Goal: Task Accomplishment & Management: Use online tool/utility

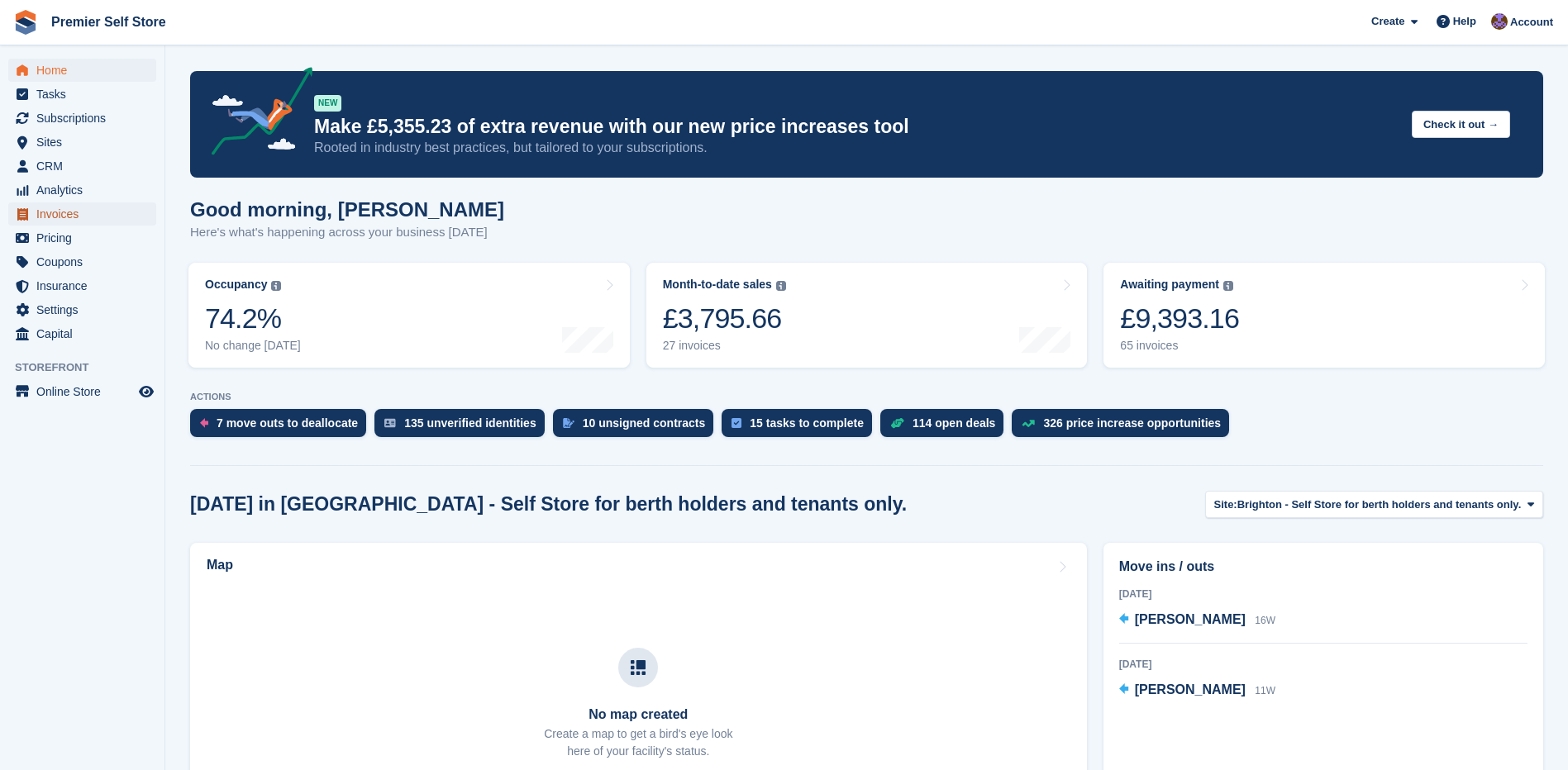
click at [51, 211] on span "Invoices" at bounding box center [85, 214] width 99 height 23
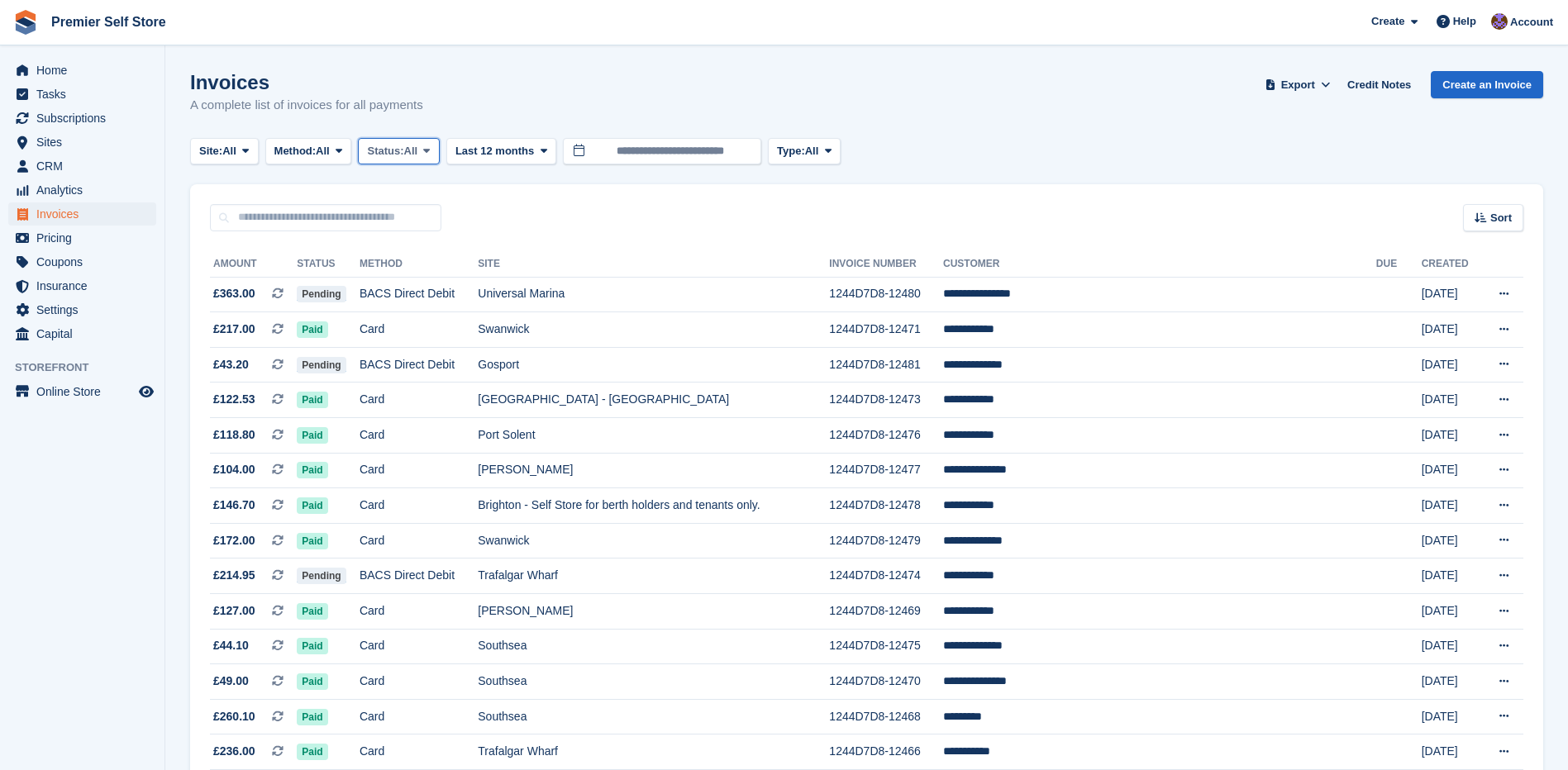
click at [426, 155] on button "Status: All" at bounding box center [398, 152] width 81 height 27
click at [422, 228] on link "Paid" at bounding box center [437, 219] width 144 height 29
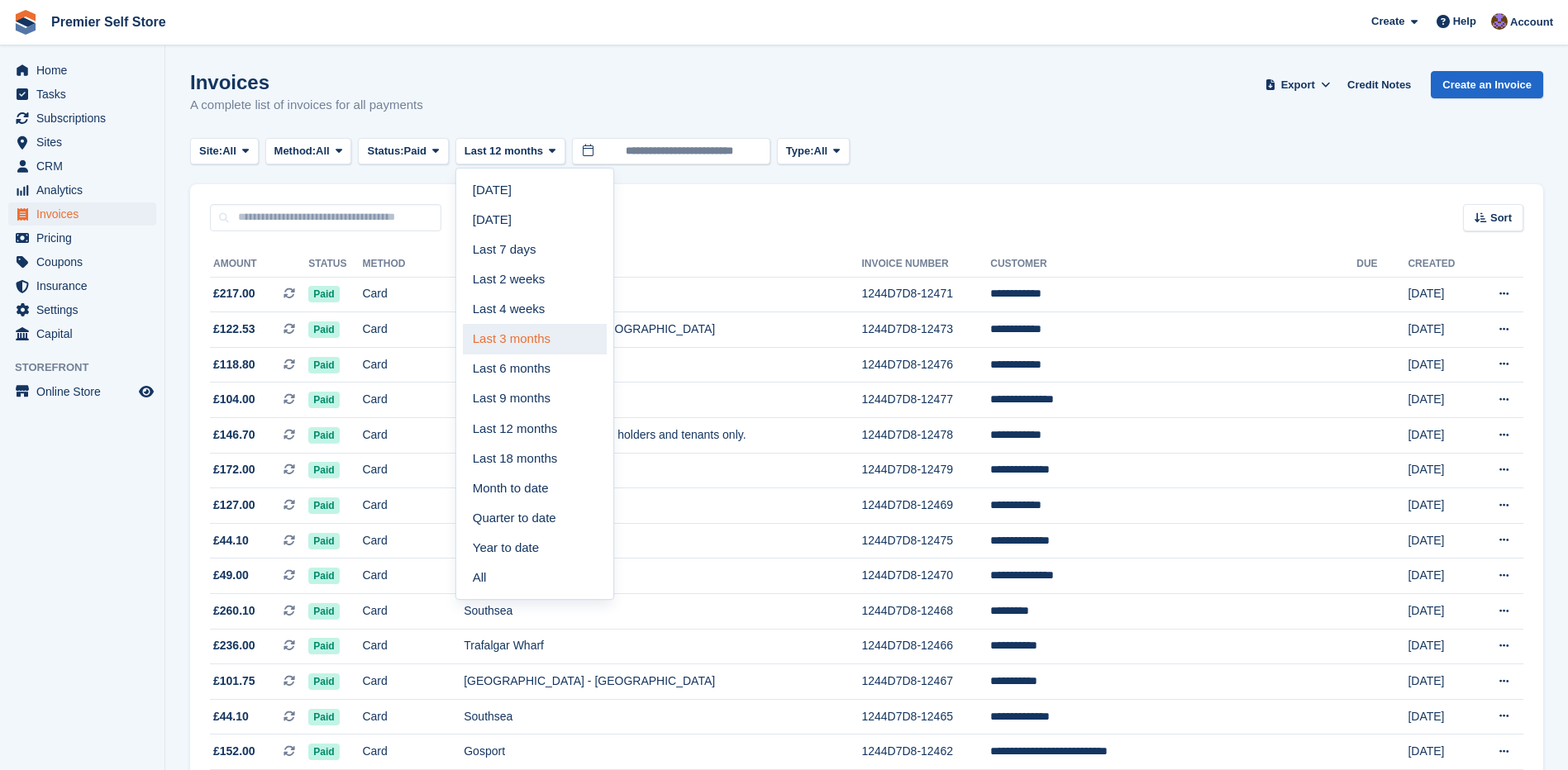
click at [506, 337] on link "Last 3 months" at bounding box center [534, 339] width 144 height 29
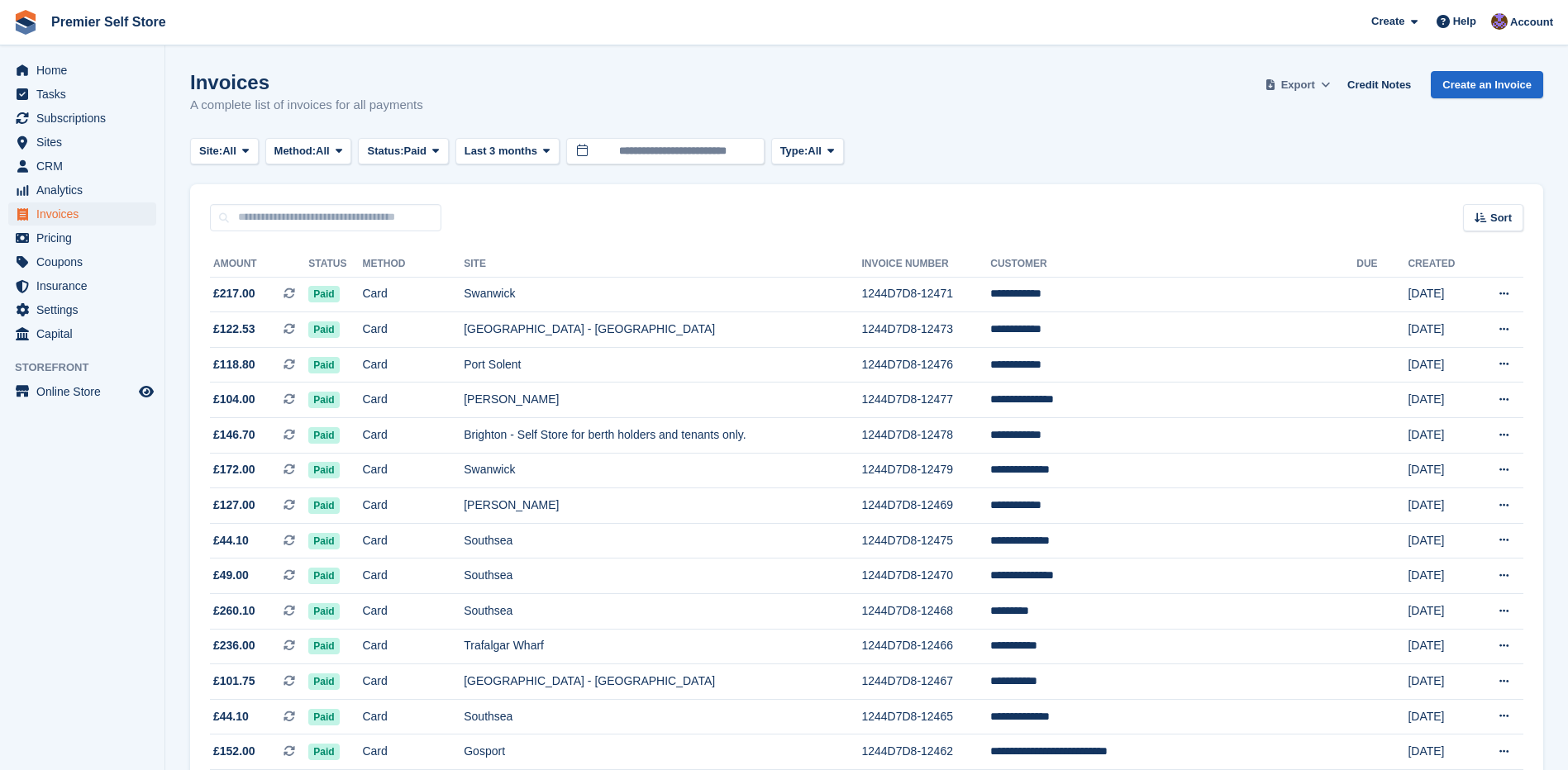
click at [1303, 82] on span "Export" at bounding box center [1298, 85] width 34 height 17
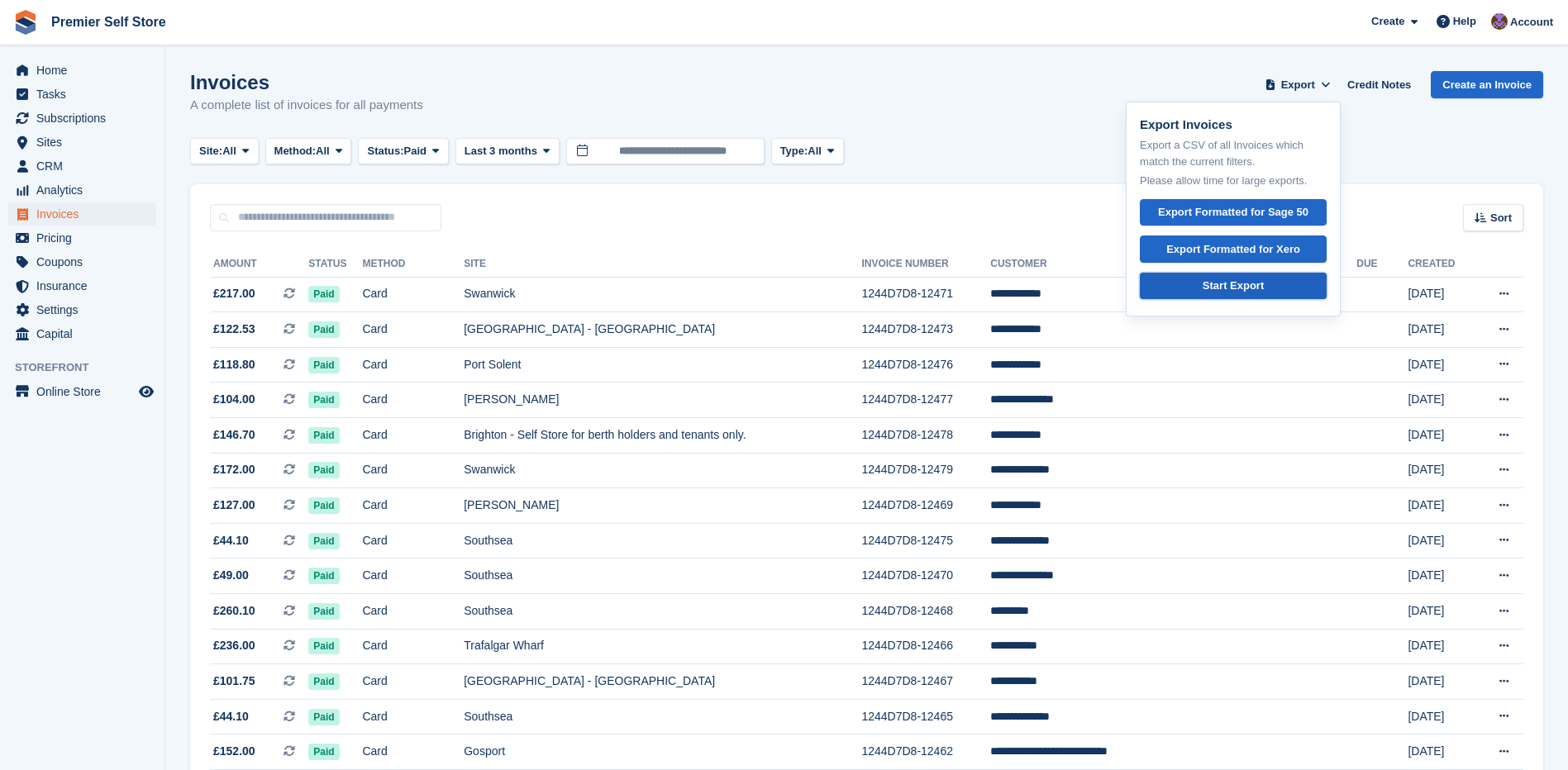
click at [1208, 293] on link "Start Export" at bounding box center [1232, 287] width 187 height 27
